Goal: Navigation & Orientation: Find specific page/section

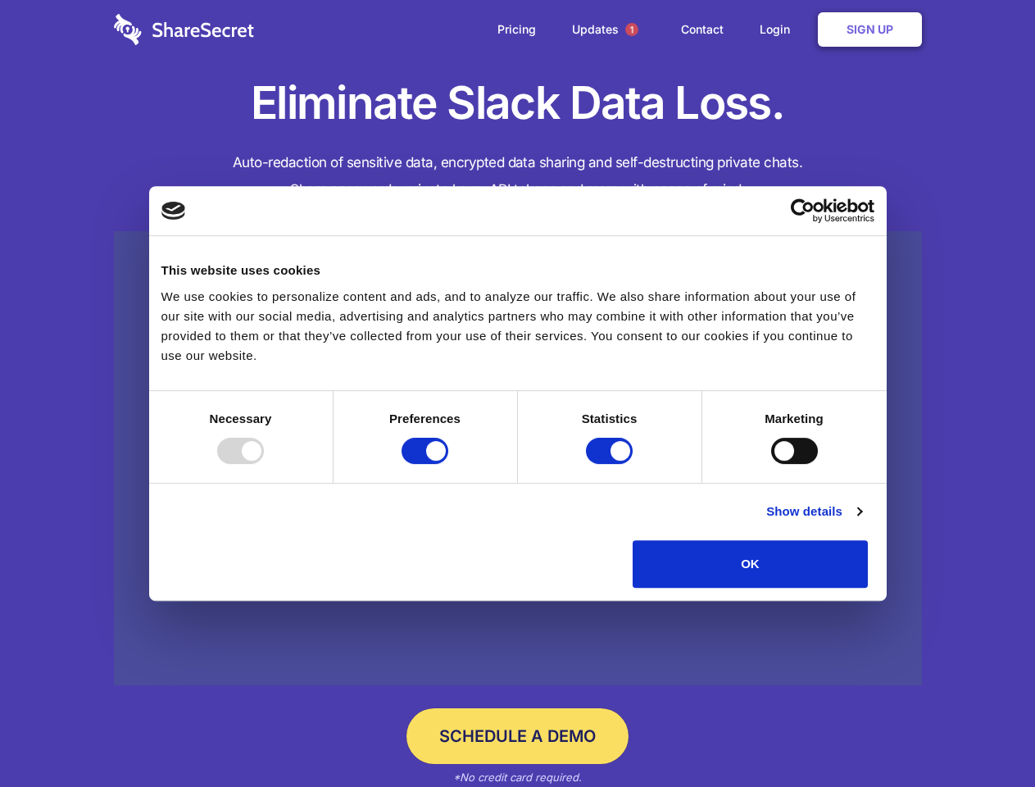
click at [264, 464] on div at bounding box center [240, 451] width 47 height 26
click at [448, 464] on input "Preferences" at bounding box center [424, 451] width 47 height 26
checkbox input "false"
click at [611, 464] on input "Statistics" at bounding box center [609, 451] width 47 height 26
checkbox input "false"
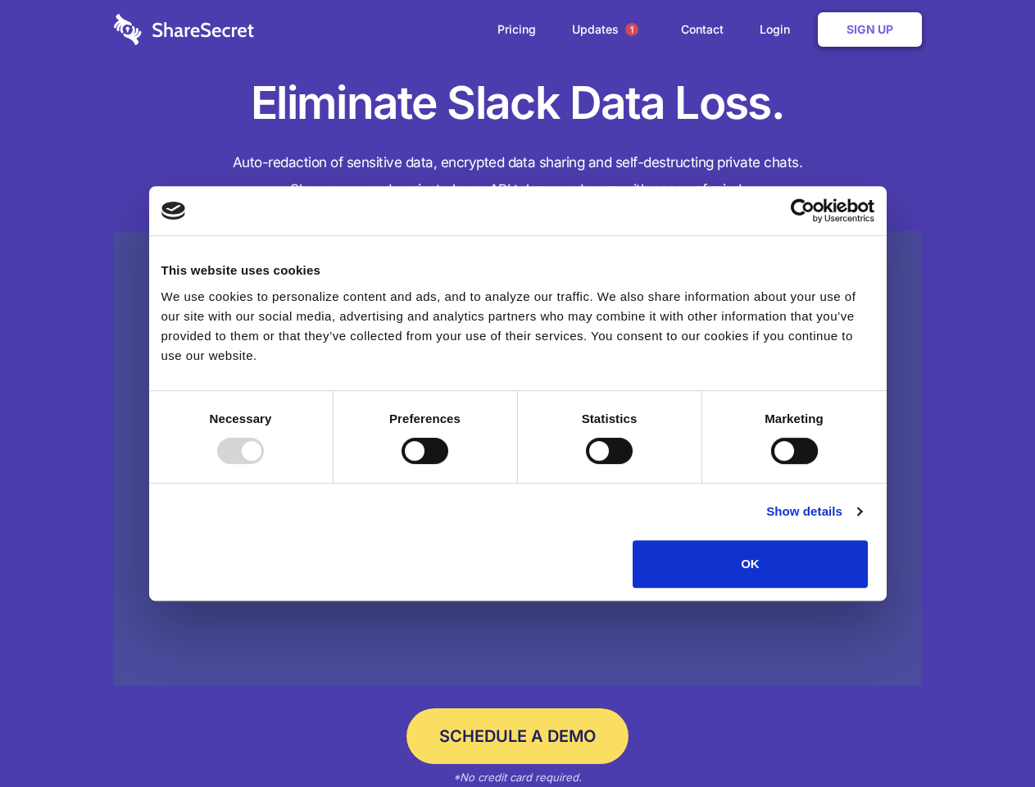
click at [771, 464] on input "Marketing" at bounding box center [794, 451] width 47 height 26
checkbox input "true"
click at [861, 521] on link "Show details" at bounding box center [813, 511] width 95 height 20
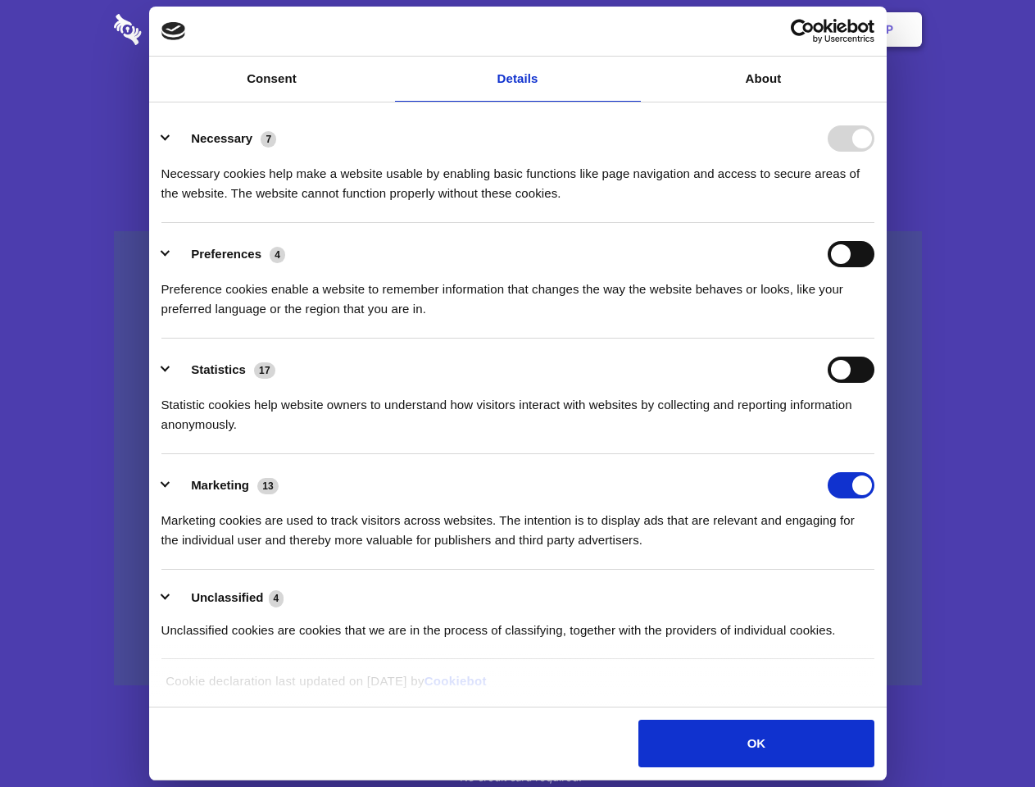
click at [874, 223] on li "Necessary 7 Necessary cookies help make a website usable by enabling basic func…" at bounding box center [517, 165] width 713 height 116
click at [631, 29] on span "1" at bounding box center [631, 29] width 13 height 13
